Goal: Navigation & Orientation: Find specific page/section

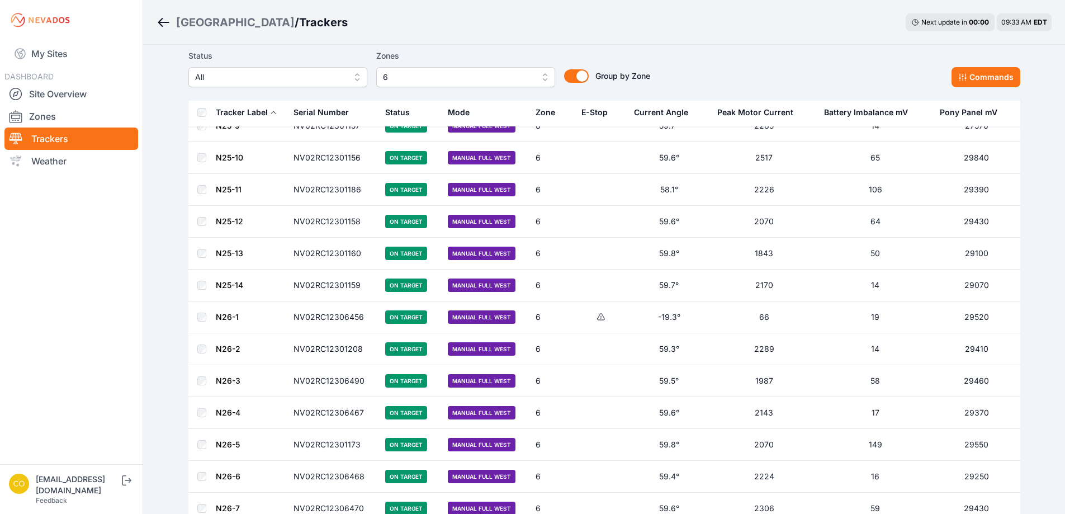
scroll to position [1230, 0]
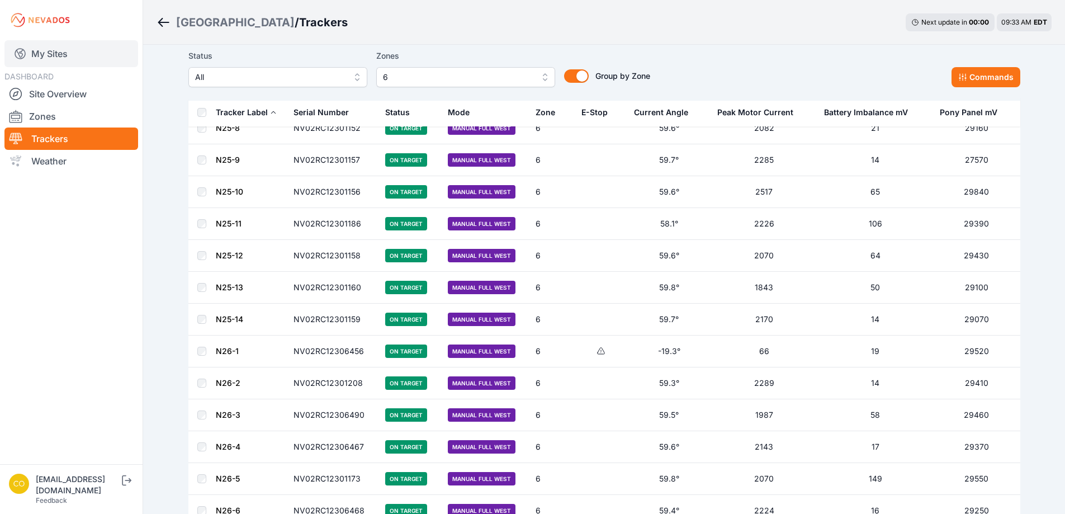
click at [37, 60] on link "My Sites" at bounding box center [71, 53] width 134 height 27
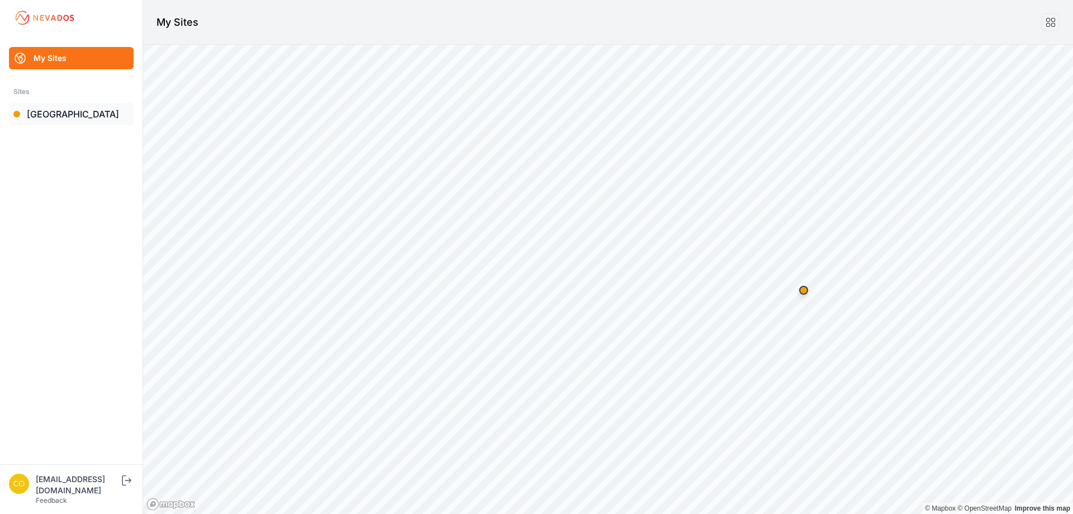
click at [76, 122] on link "[GEOGRAPHIC_DATA]" at bounding box center [71, 114] width 125 height 22
